Goal: Find specific page/section: Find specific page/section

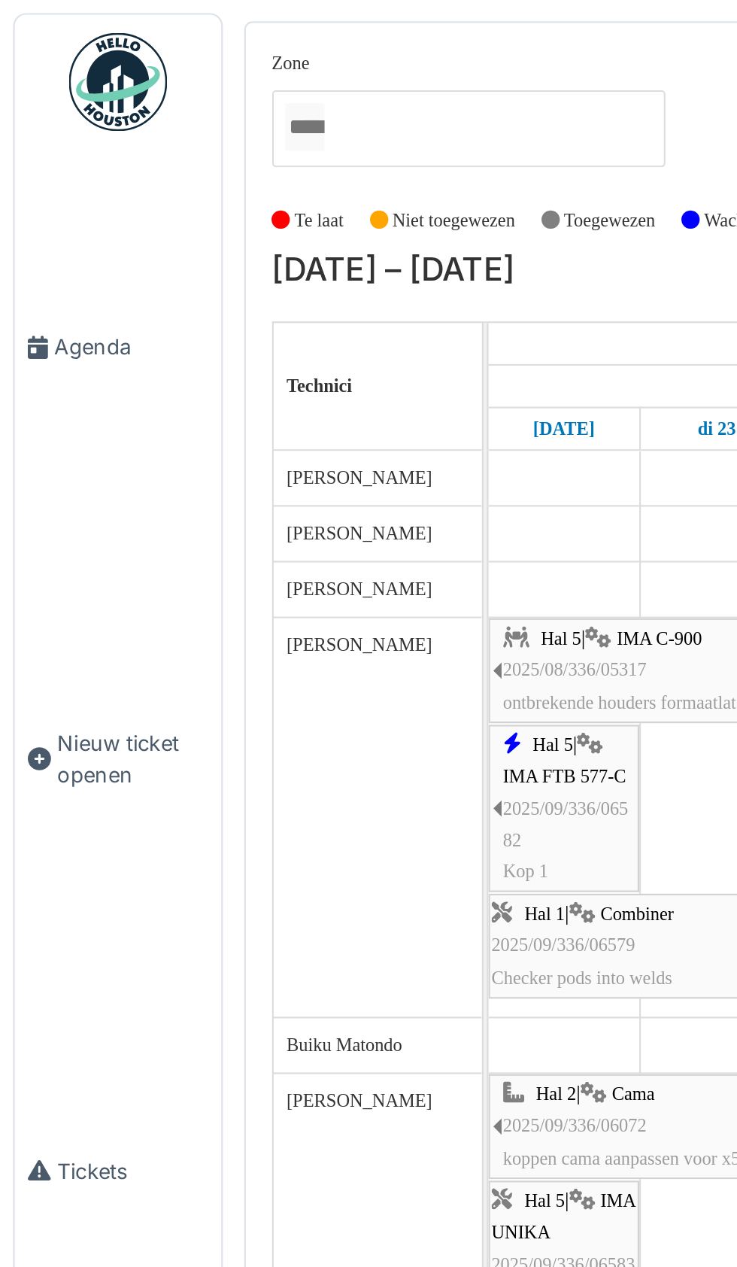
scroll to position [485, 0]
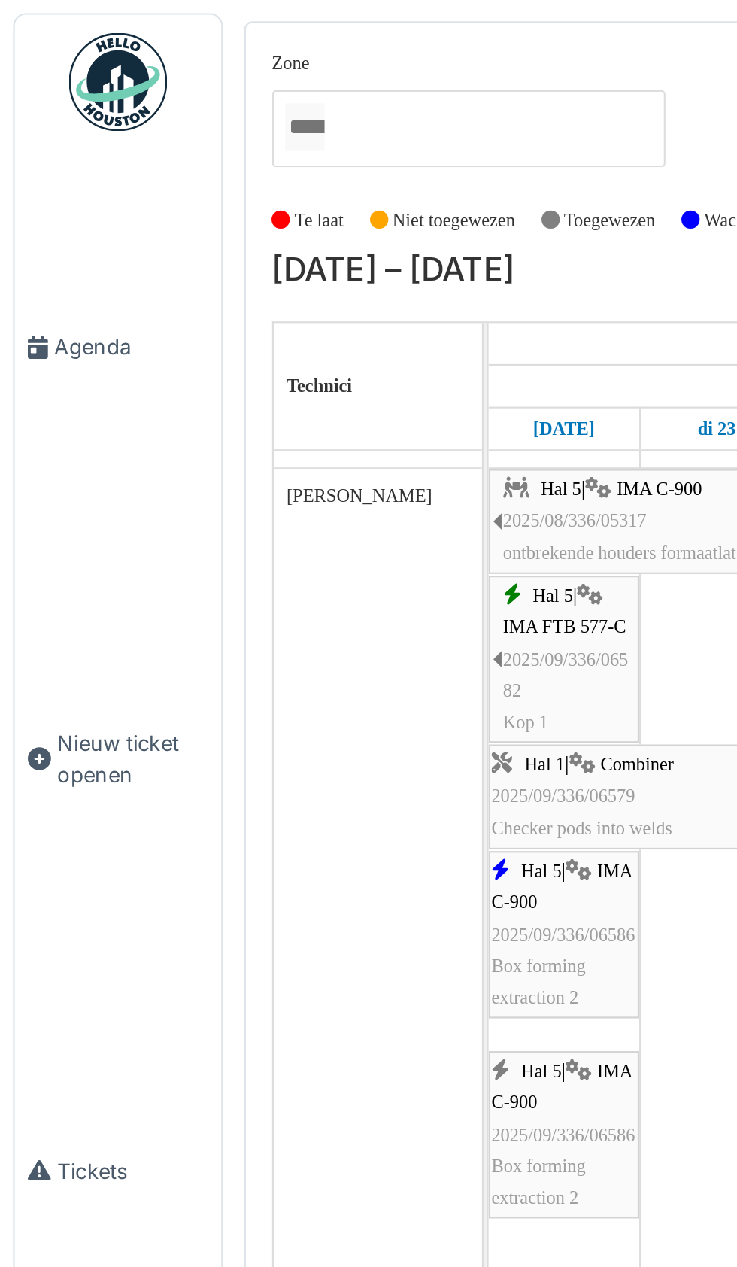
scroll to position [93, 0]
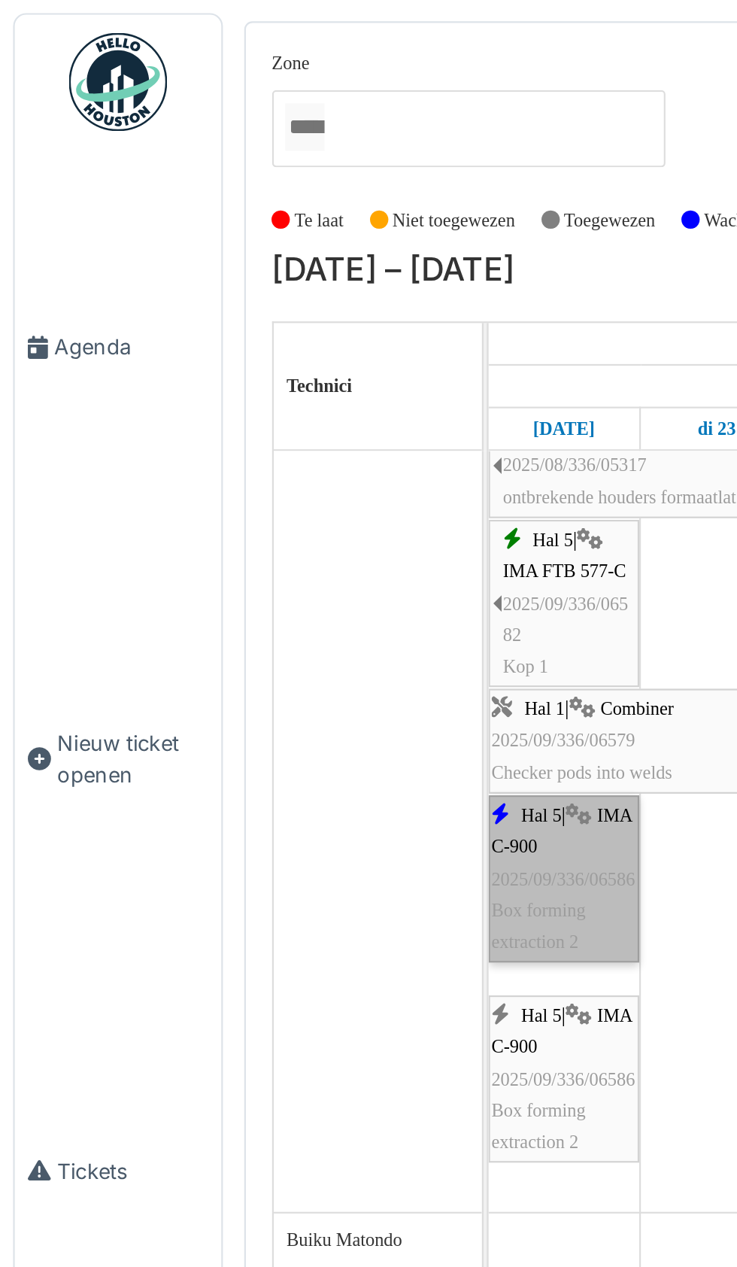
click at [256, 414] on link "Hal 5 | IMA C-900 2025/09/336/06586 Box forming extraction 2" at bounding box center [258, 403] width 69 height 77
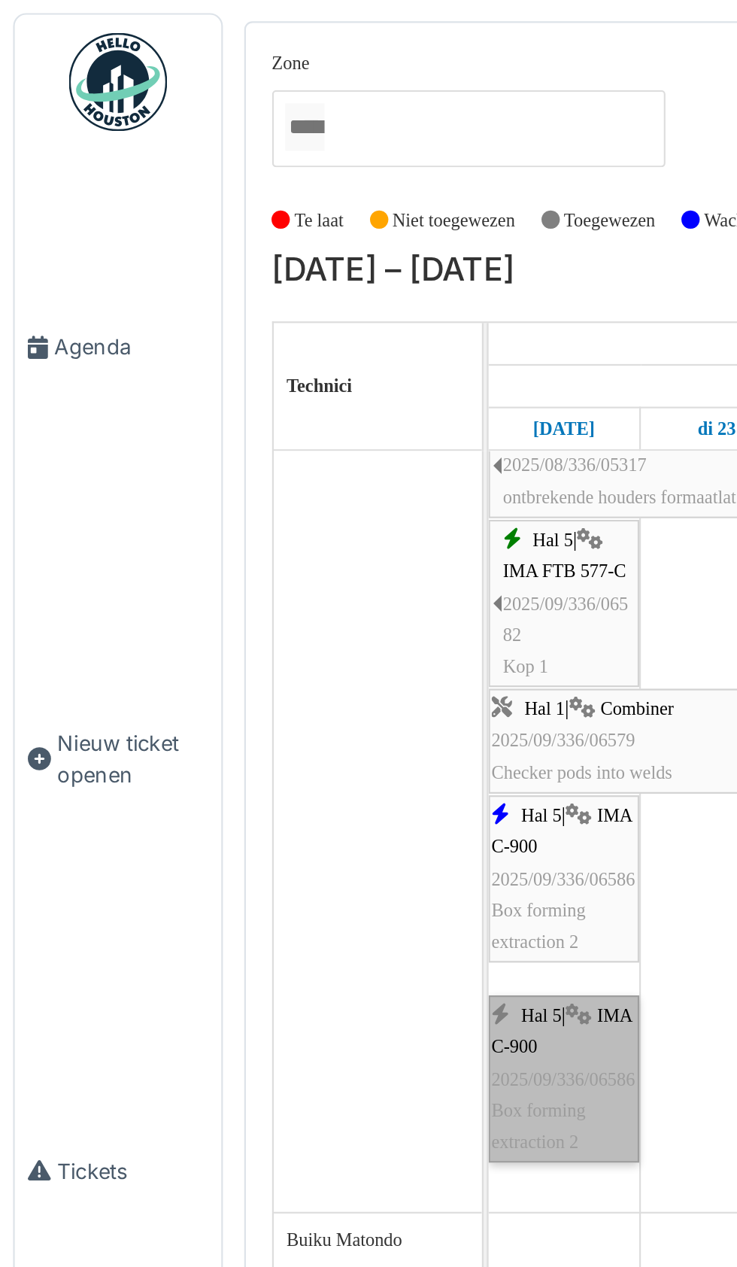
click at [259, 506] on link "Hal 5 | IMA C-900 2025/09/336/06586 Box forming extraction 2" at bounding box center [258, 495] width 69 height 77
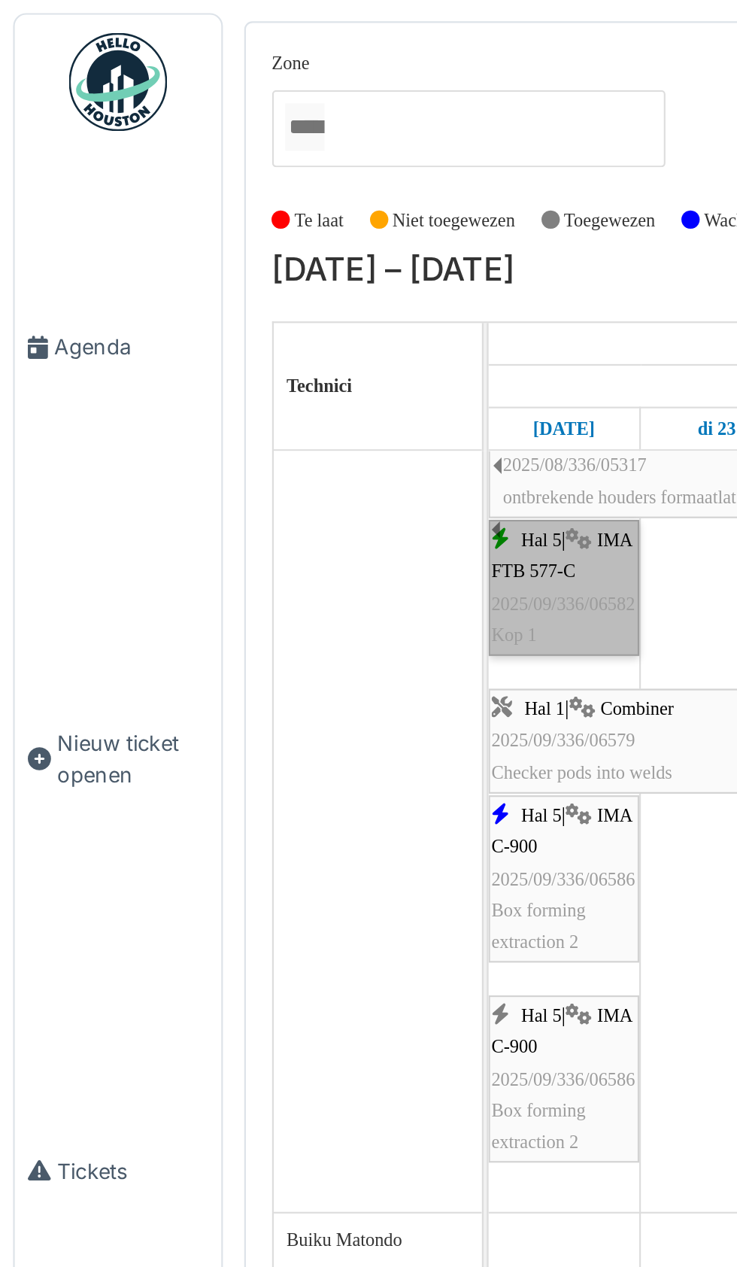
click at [259, 277] on span "2025/09/336/06582" at bounding box center [259, 276] width 66 height 9
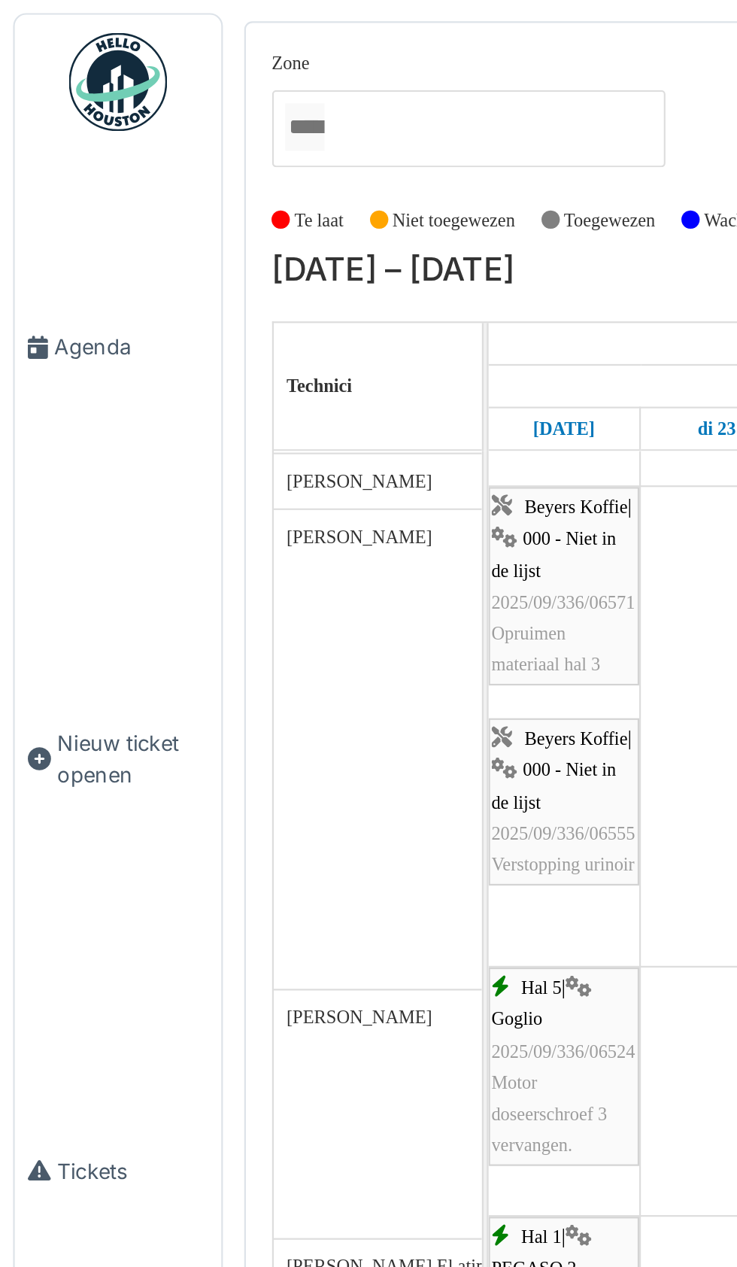
scroll to position [767, 0]
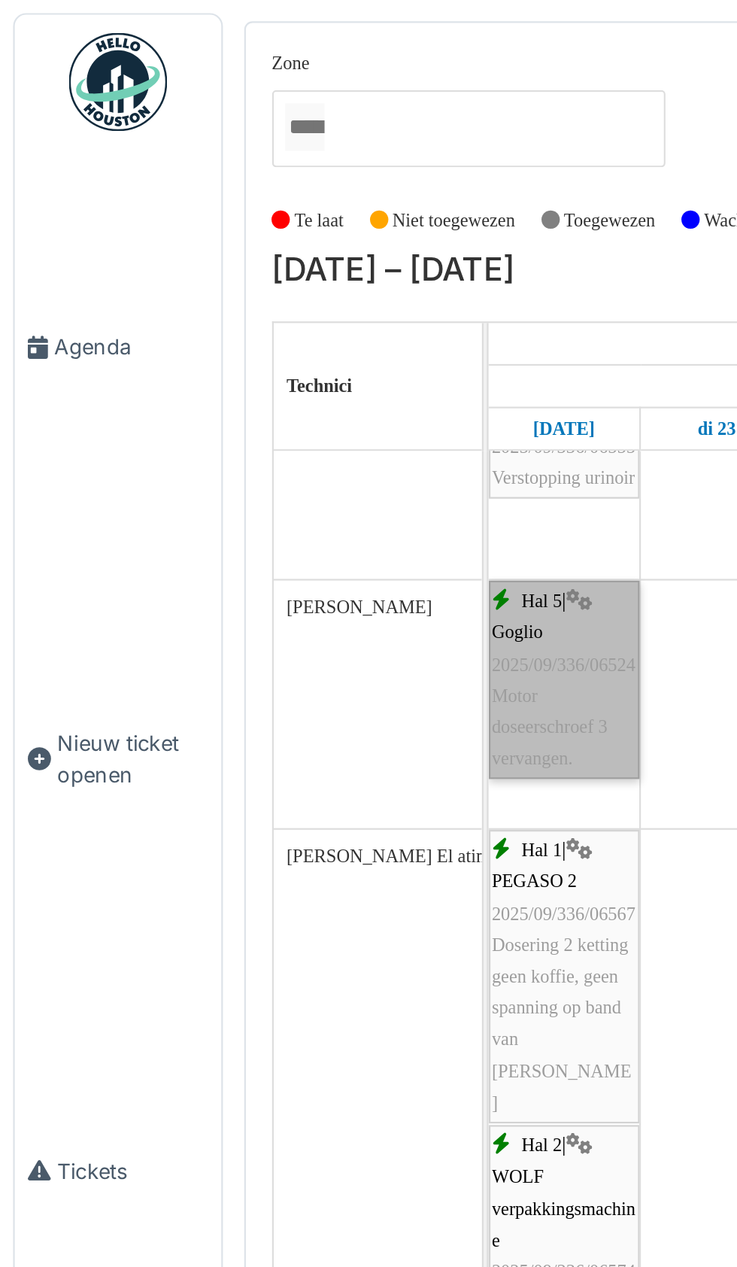
click at [253, 323] on link "Hal 5 | Goglio 2025/09/336/06524 Motor doseerschroef 3 vervangen." at bounding box center [258, 311] width 69 height 91
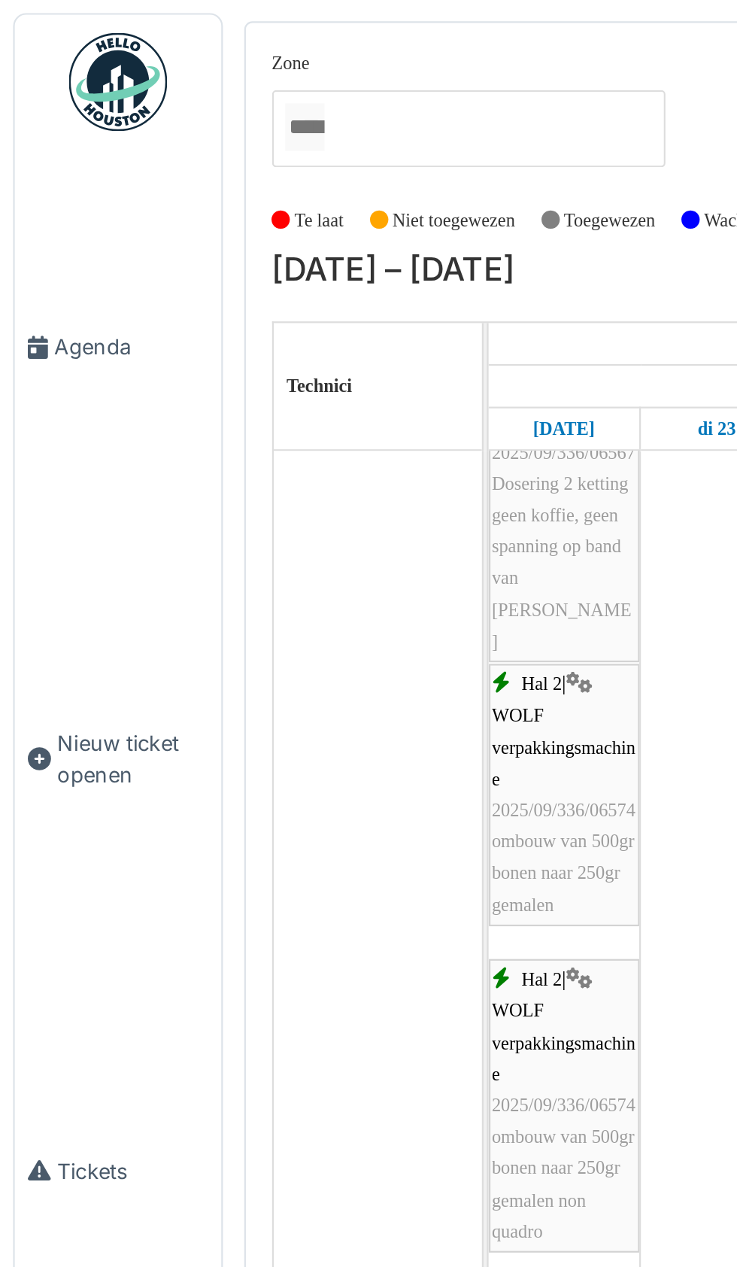
scroll to position [1168, 0]
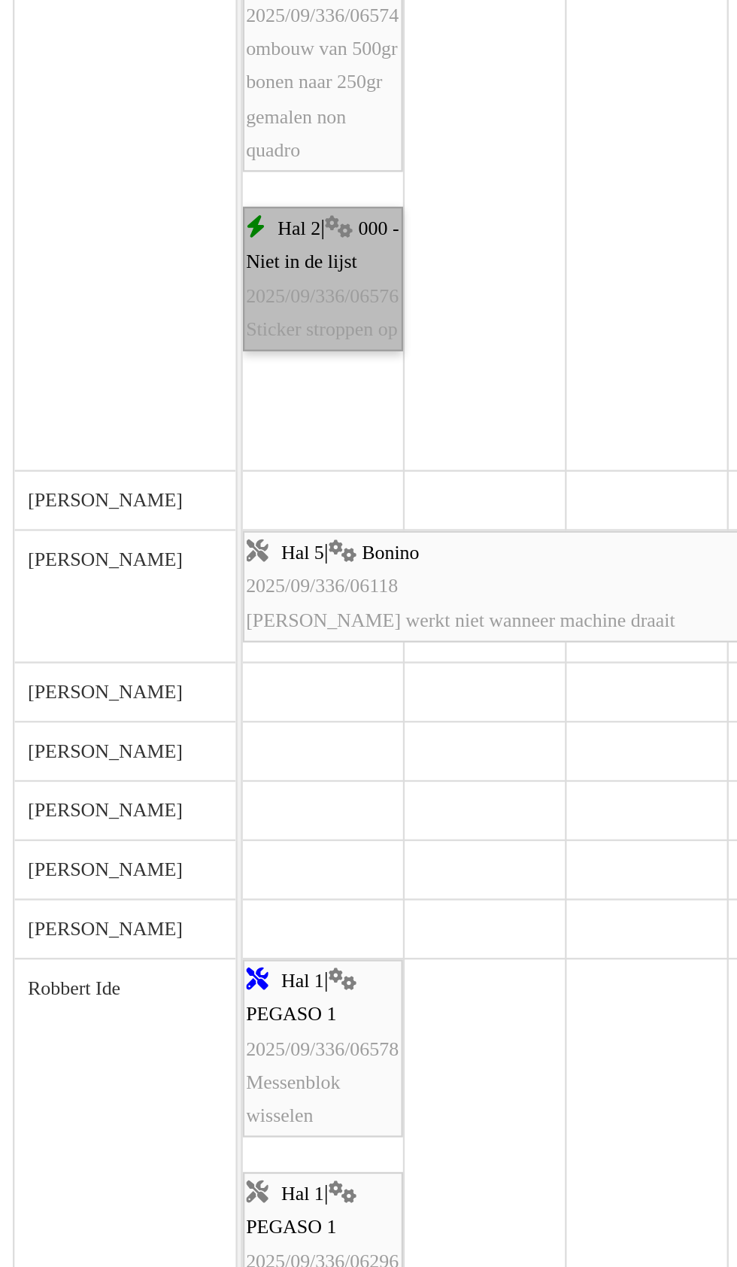
click at [250, 640] on link "Hal 2 | 000 - Niet in de lijst 2025/09/336/06576 Sticker stroppen op" at bounding box center [258, 609] width 69 height 62
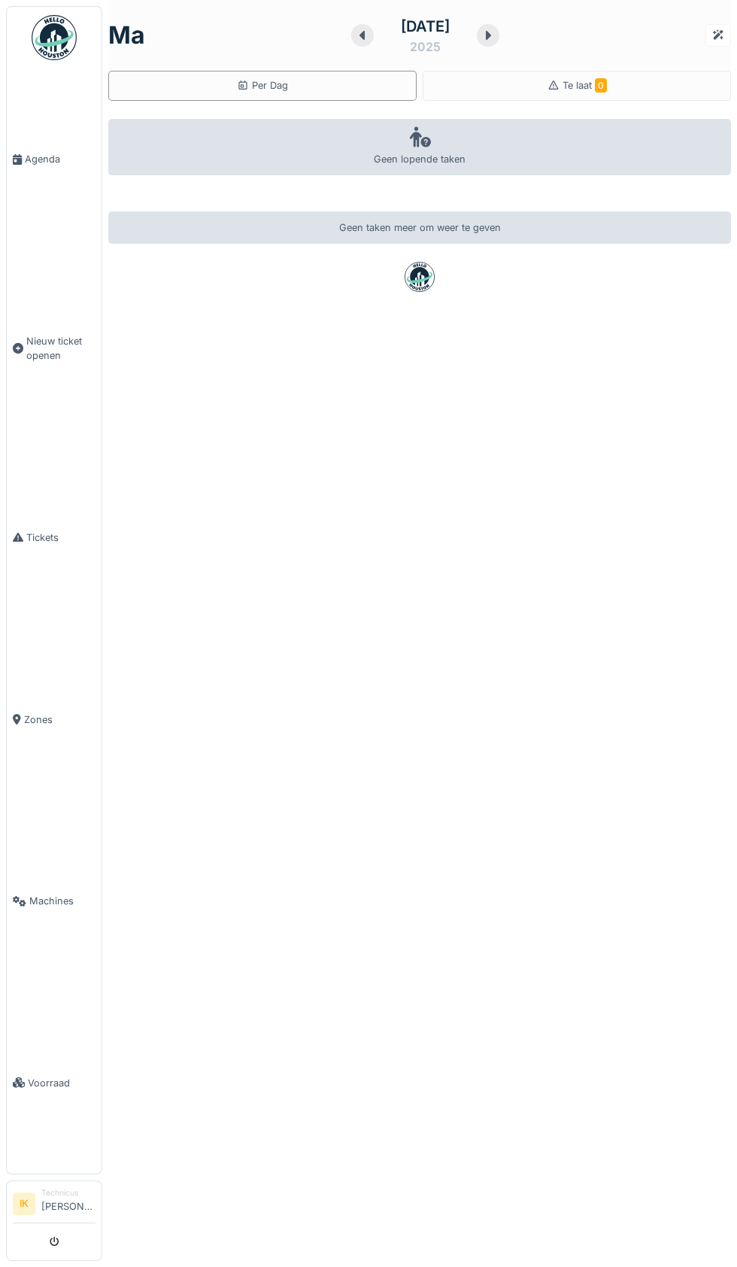
click at [44, 168] on link "Agenda" at bounding box center [54, 159] width 95 height 182
